Goal: Information Seeking & Learning: Find specific fact

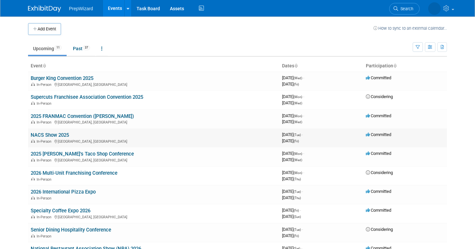
click at [41, 133] on link "NACS Show 2025" at bounding box center [50, 135] width 38 height 6
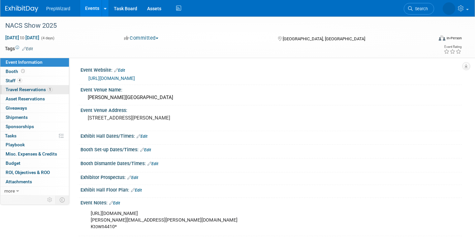
click at [34, 93] on link "1 Travel Reservations 1" at bounding box center [34, 89] width 69 height 9
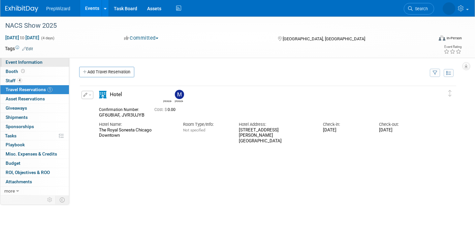
click at [34, 63] on span "Event Information" at bounding box center [24, 61] width 37 height 5
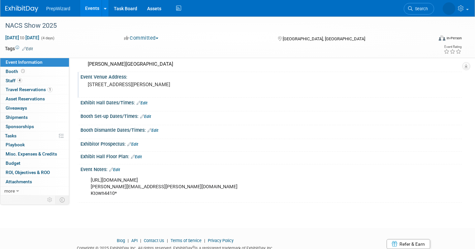
scroll to position [32, 0]
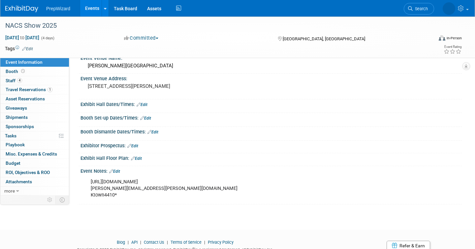
drag, startPoint x: 185, startPoint y: 185, endPoint x: 98, endPoint y: 178, distance: 86.7
click at [98, 178] on div "[URL][DOMAIN_NAME] [PERSON_NAME][EMAIL_ADDRESS][PERSON_NAME][DOMAIN_NAME] Ktown…" at bounding box center [237, 188] width 302 height 26
copy div "[URL][DOMAIN_NAME]"
drag, startPoint x: 164, startPoint y: 190, endPoint x: 88, endPoint y: 187, distance: 76.3
click at [88, 187] on div "[URL][DOMAIN_NAME] [PERSON_NAME][EMAIL_ADDRESS][PERSON_NAME][DOMAIN_NAME] Ktown…" at bounding box center [237, 188] width 302 height 26
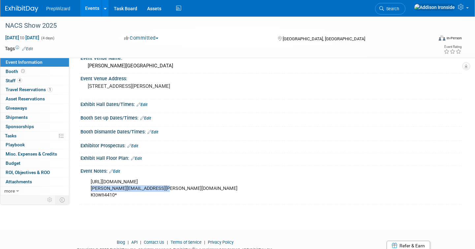
copy div "[PERSON_NAME][EMAIL_ADDRESS][PERSON_NAME][DOMAIN_NAME]"
drag, startPoint x: 130, startPoint y: 194, endPoint x: 88, endPoint y: 194, distance: 41.9
click at [88, 194] on div "[URL][DOMAIN_NAME] [PERSON_NAME][EMAIL_ADDRESS][PERSON_NAME][DOMAIN_NAME] Ktown…" at bounding box center [237, 188] width 302 height 26
copy div "Ktown4410*"
